Goal: Book appointment/travel/reservation

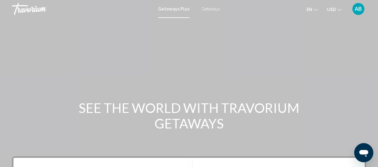
click at [208, 7] on span "Getaways" at bounding box center [210, 9] width 19 height 5
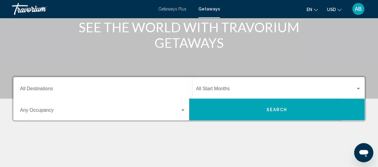
scroll to position [89, 0]
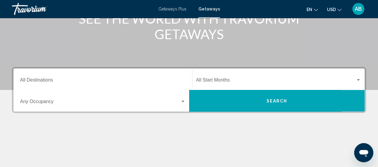
click at [62, 75] on div "Destination All Destinations" at bounding box center [102, 79] width 165 height 19
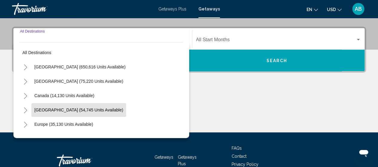
scroll to position [137, 0]
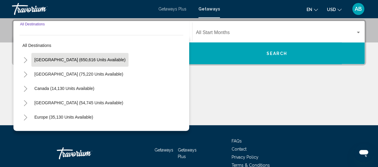
click at [59, 58] on span "[GEOGRAPHIC_DATA] (650,616 units available)" at bounding box center [79, 59] width 91 height 5
type input "**********"
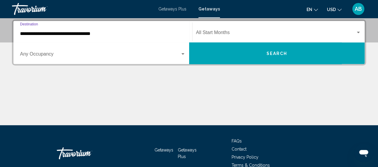
click at [269, 49] on button "Search" at bounding box center [277, 52] width 176 height 21
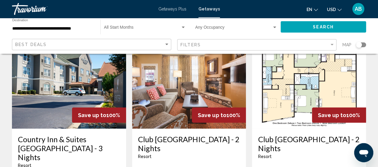
scroll to position [803, 0]
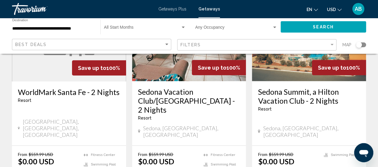
scroll to position [791, 0]
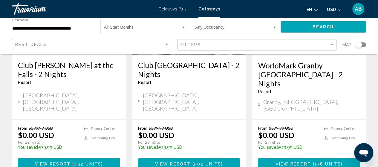
scroll to position [859, 0]
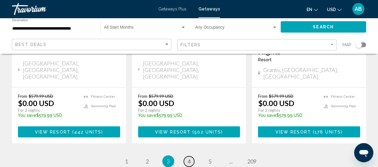
click at [189, 158] on span "4" at bounding box center [188, 161] width 3 height 7
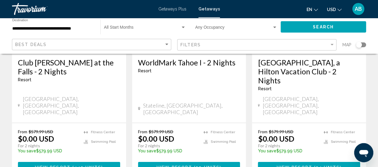
scroll to position [832, 0]
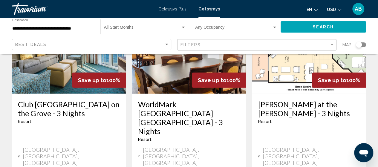
scroll to position [802, 0]
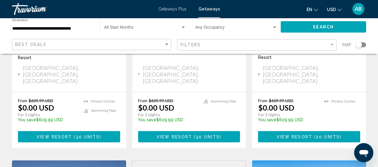
scroll to position [392, 0]
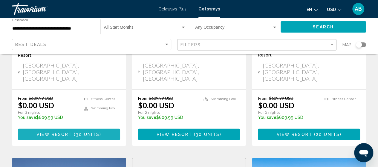
click at [62, 132] on span "View Resort" at bounding box center [54, 134] width 36 height 5
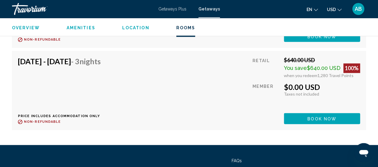
scroll to position [1461, 0]
